Goal: Use online tool/utility: Utilize a website feature to perform a specific function

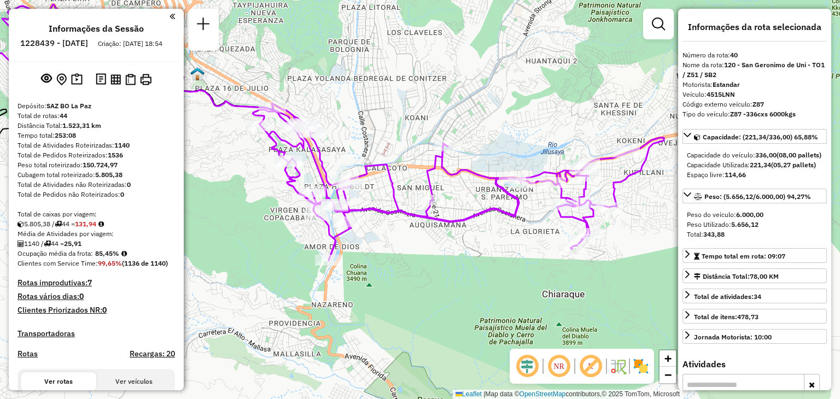
select select "**********"
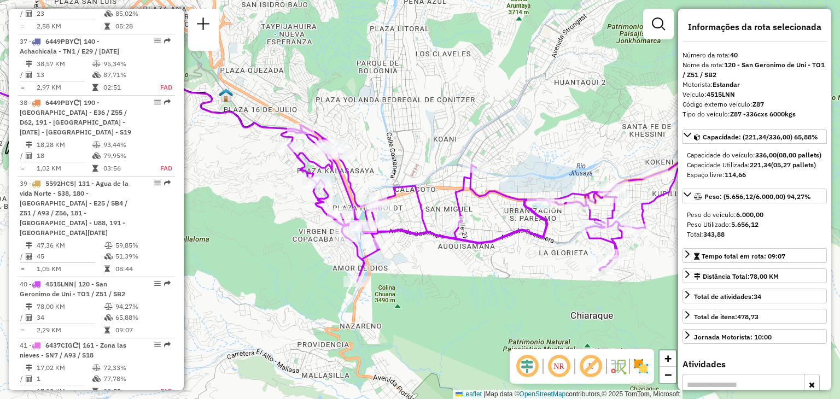
drag, startPoint x: 281, startPoint y: 177, endPoint x: 348, endPoint y: 224, distance: 82.1
click at [342, 224] on icon at bounding box center [486, 203] width 411 height 157
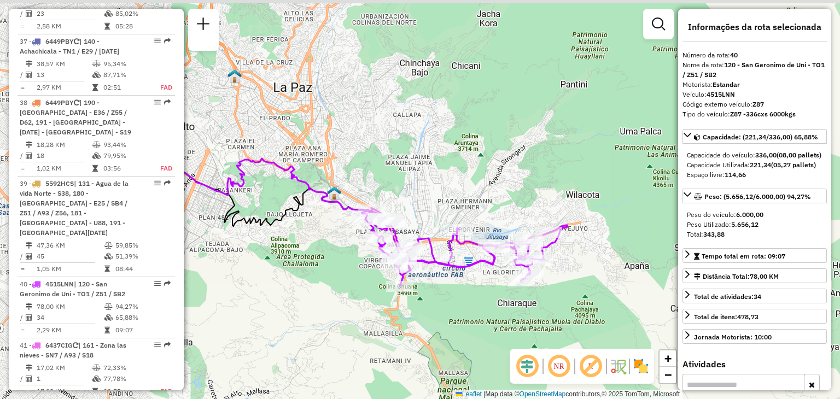
drag, startPoint x: 349, startPoint y: 209, endPoint x: 411, endPoint y: 254, distance: 76.7
click at [395, 225] on div at bounding box center [381, 219] width 27 height 11
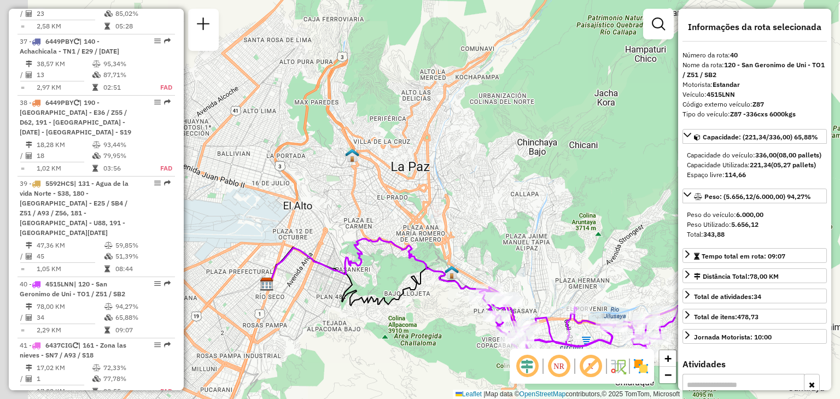
drag, startPoint x: 371, startPoint y: 244, endPoint x: 505, endPoint y: 306, distance: 146.8
click at [503, 306] on div "Janela de atendimento Grade de atendimento Capacidade Transportadoras Veículos …" at bounding box center [420, 199] width 840 height 399
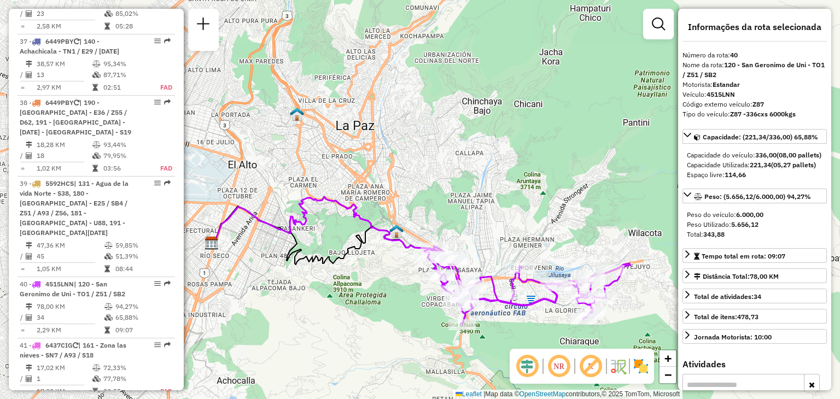
drag, startPoint x: 512, startPoint y: 306, endPoint x: 400, endPoint y: 254, distance: 123.1
click at [401, 254] on div "Janela de atendimento Grade de atendimento Capacidade Transportadoras Veículos …" at bounding box center [420, 199] width 840 height 399
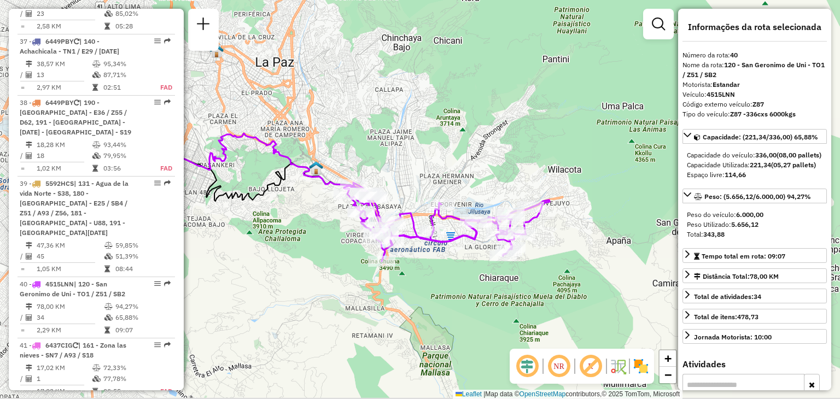
drag, startPoint x: 451, startPoint y: 345, endPoint x: 372, endPoint y: 283, distance: 100.9
click at [374, 285] on div "Janela de atendimento Grade de atendimento Capacidade Transportadoras Veículos …" at bounding box center [420, 199] width 840 height 399
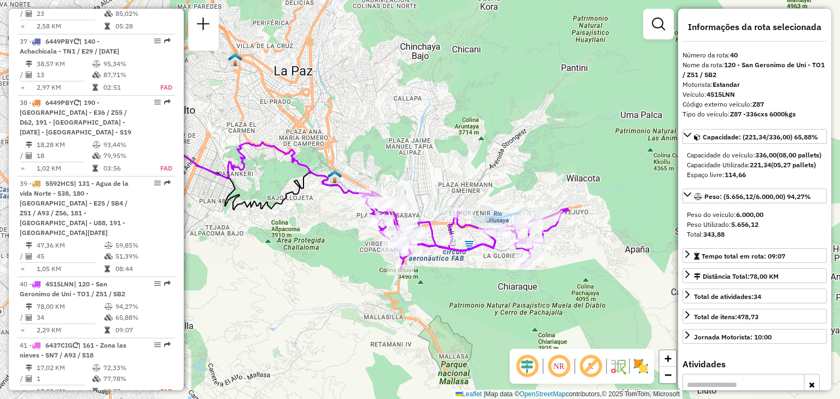
drag, startPoint x: 313, startPoint y: 92, endPoint x: 357, endPoint y: 101, distance: 45.2
click at [356, 102] on div "Janela de atendimento Grade de atendimento Capacidade Transportadoras Veículos …" at bounding box center [420, 199] width 840 height 399
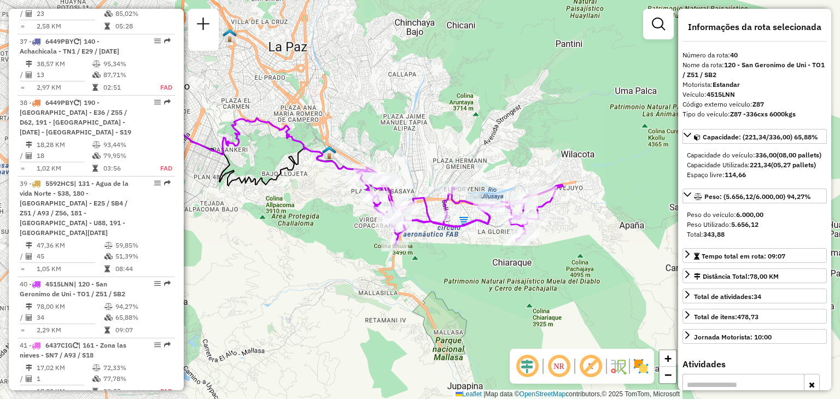
drag, startPoint x: 299, startPoint y: 240, endPoint x: 267, endPoint y: 213, distance: 41.2
click at [267, 214] on div "Janela de atendimento Grade de atendimento Capacidade Transportadoras Veículos …" at bounding box center [420, 199] width 840 height 399
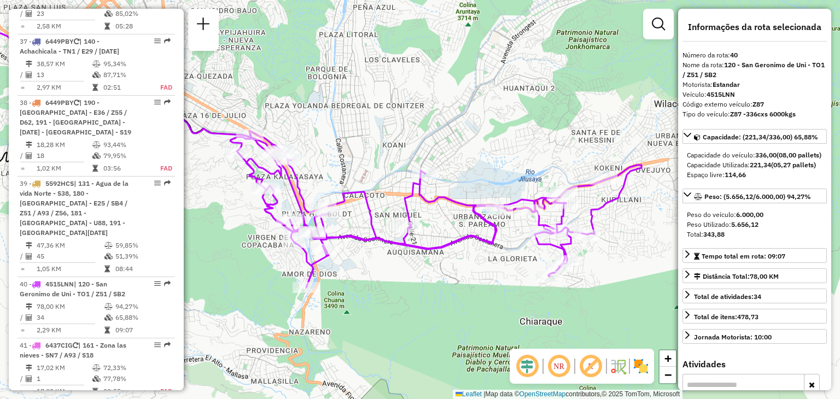
drag, startPoint x: 356, startPoint y: 163, endPoint x: 328, endPoint y: 149, distance: 31.8
click at [328, 149] on div "Janela de atendimento Grade de atendimento Capacidade Transportadoras Veículos …" at bounding box center [420, 199] width 840 height 399
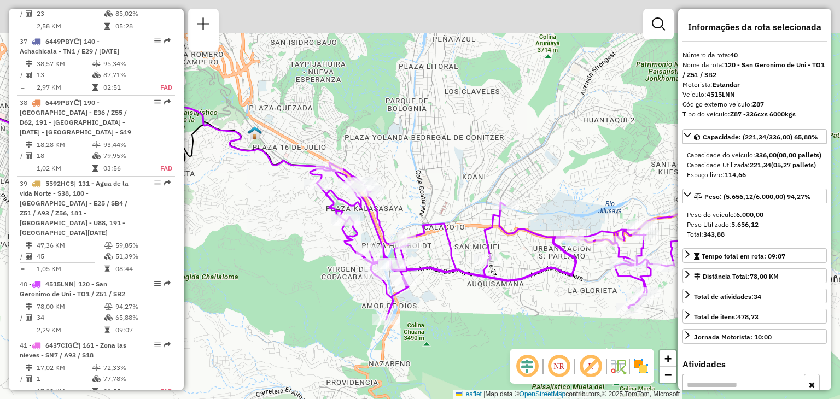
drag, startPoint x: 270, startPoint y: 141, endPoint x: 438, endPoint y: 219, distance: 185.5
click at [438, 219] on icon at bounding box center [515, 240] width 411 height 157
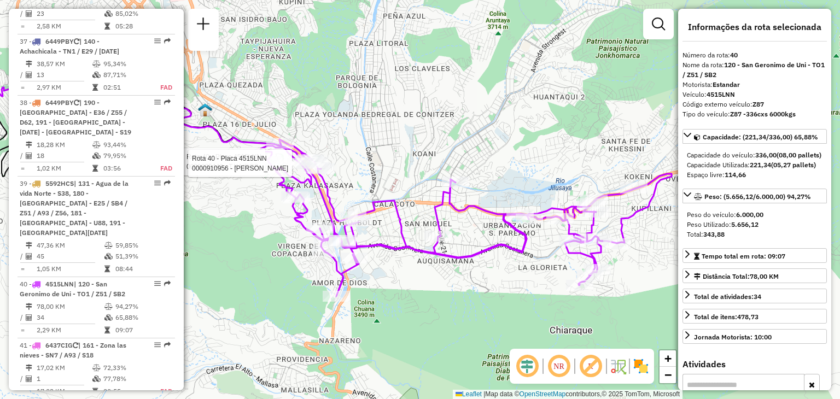
drag, startPoint x: 434, startPoint y: 217, endPoint x: 241, endPoint y: 152, distance: 204.3
click at [260, 152] on icon at bounding box center [465, 217] width 411 height 157
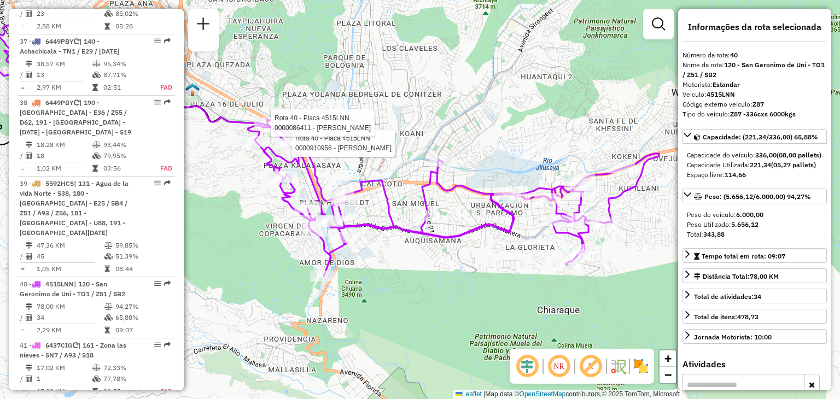
drag, startPoint x: 383, startPoint y: 226, endPoint x: 350, endPoint y: 221, distance: 33.2
click at [350, 221] on icon at bounding box center [453, 197] width 411 height 157
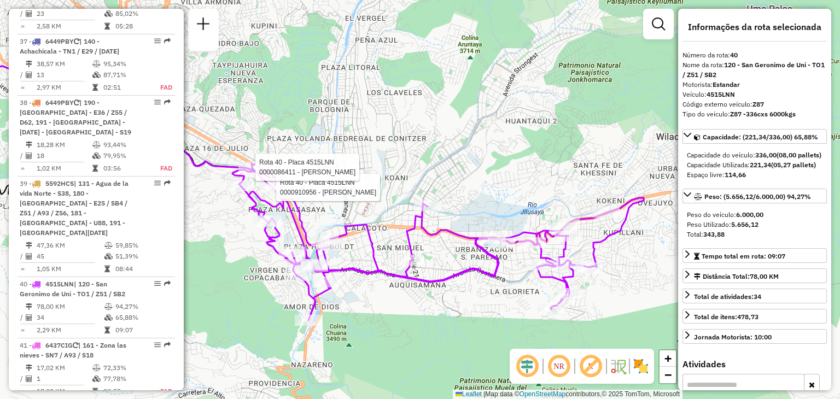
drag, startPoint x: 409, startPoint y: 228, endPoint x: 364, endPoint y: 184, distance: 63.0
click at [364, 184] on div "Rota 40 - Placa 4515LNN 0000910956 - [PERSON_NAME] GUT Rota 40 - Placa 4515LNN …" at bounding box center [420, 199] width 840 height 399
